Goal: Task Accomplishment & Management: Manage account settings

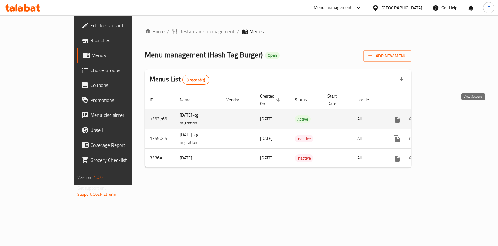
click at [446, 115] on icon "enhanced table" at bounding box center [441, 118] width 7 height 7
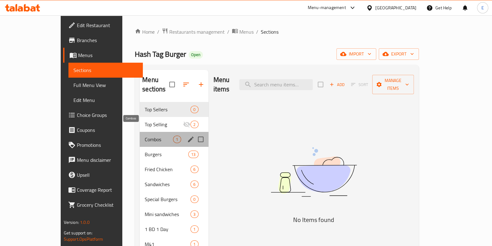
click at [145, 135] on span "Combos" at bounding box center [159, 138] width 28 height 7
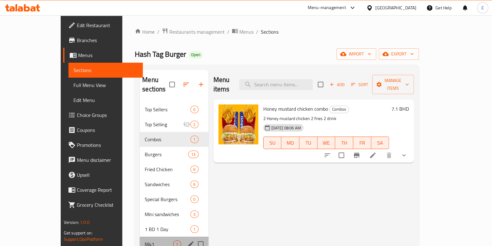
click at [140, 236] on div "M41 1" at bounding box center [174, 243] width 69 height 15
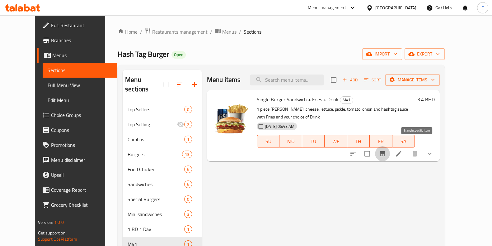
click at [386, 150] on icon "Branch-specific-item" at bounding box center [382, 153] width 7 height 7
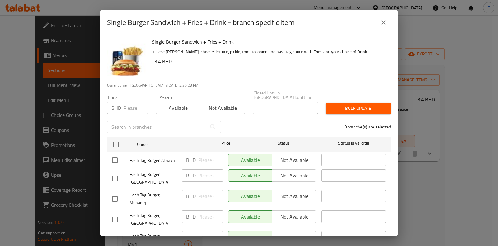
click at [386, 21] on icon "close" at bounding box center [383, 22] width 7 height 7
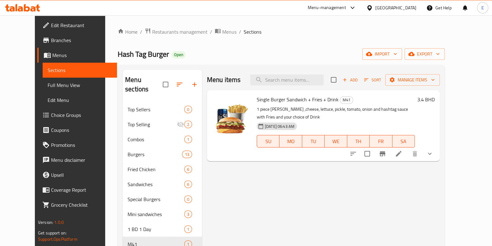
click at [33, 9] on icon at bounding box center [22, 7] width 35 height 7
